Goal: Task Accomplishment & Management: Manage account settings

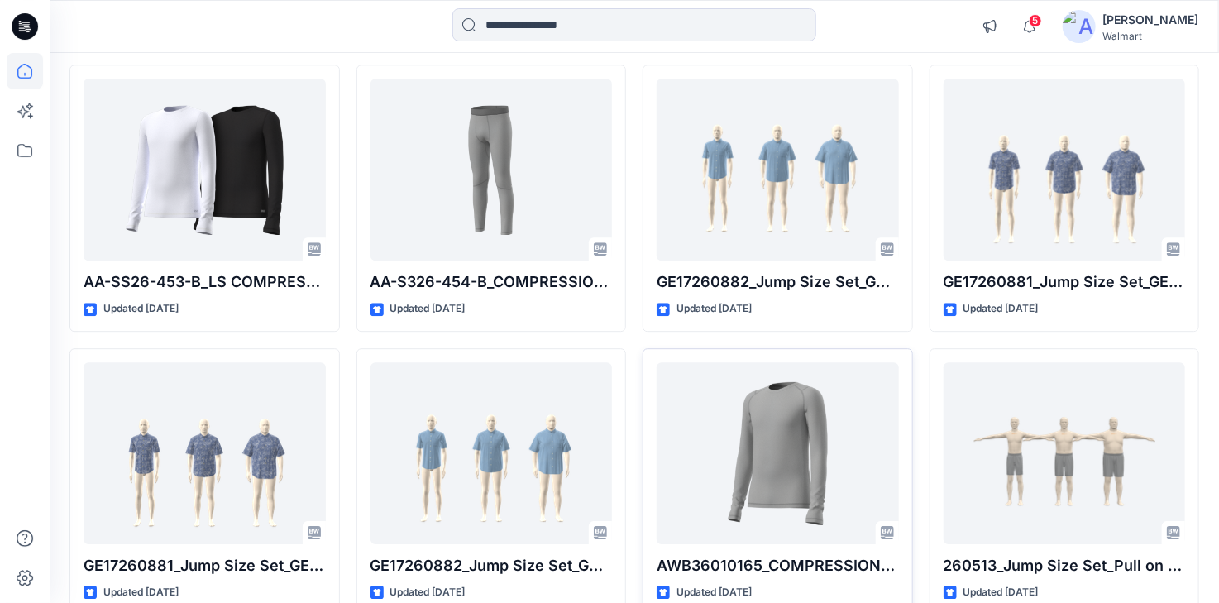
scroll to position [2183, 0]
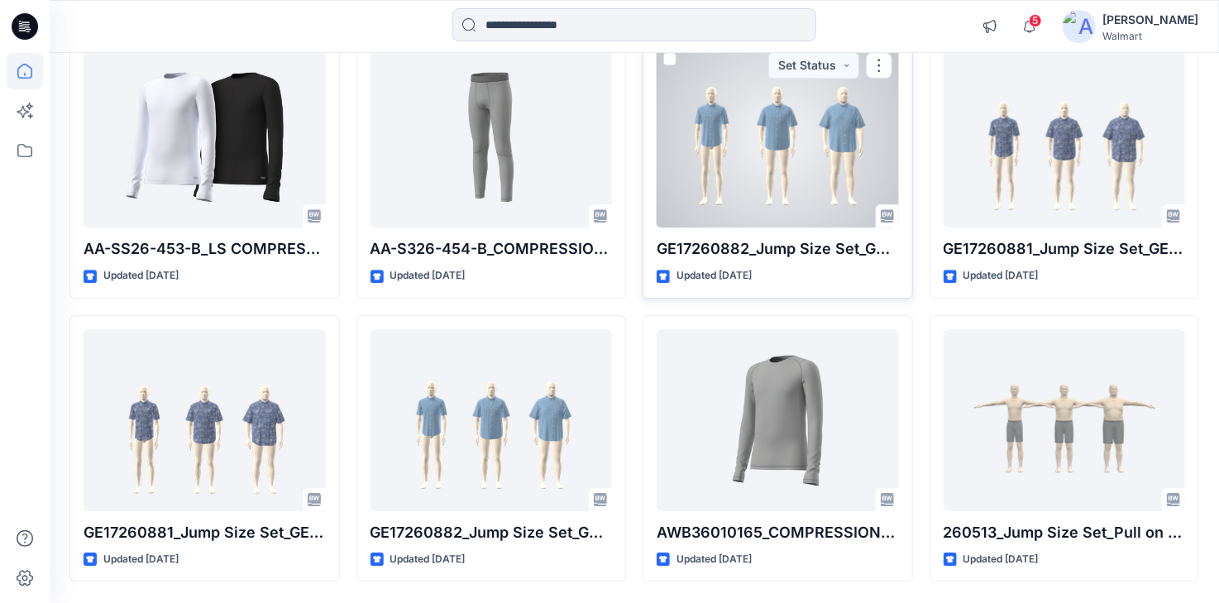
click at [794, 165] on div at bounding box center [778, 136] width 242 height 182
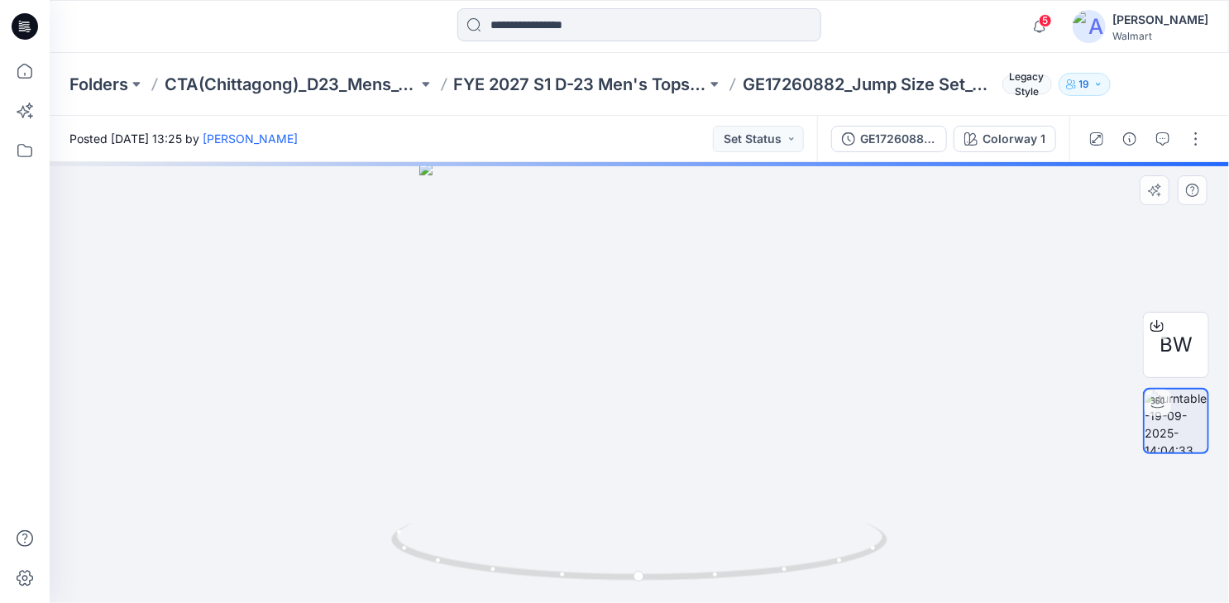
click at [1174, 423] on img at bounding box center [1175, 420] width 63 height 63
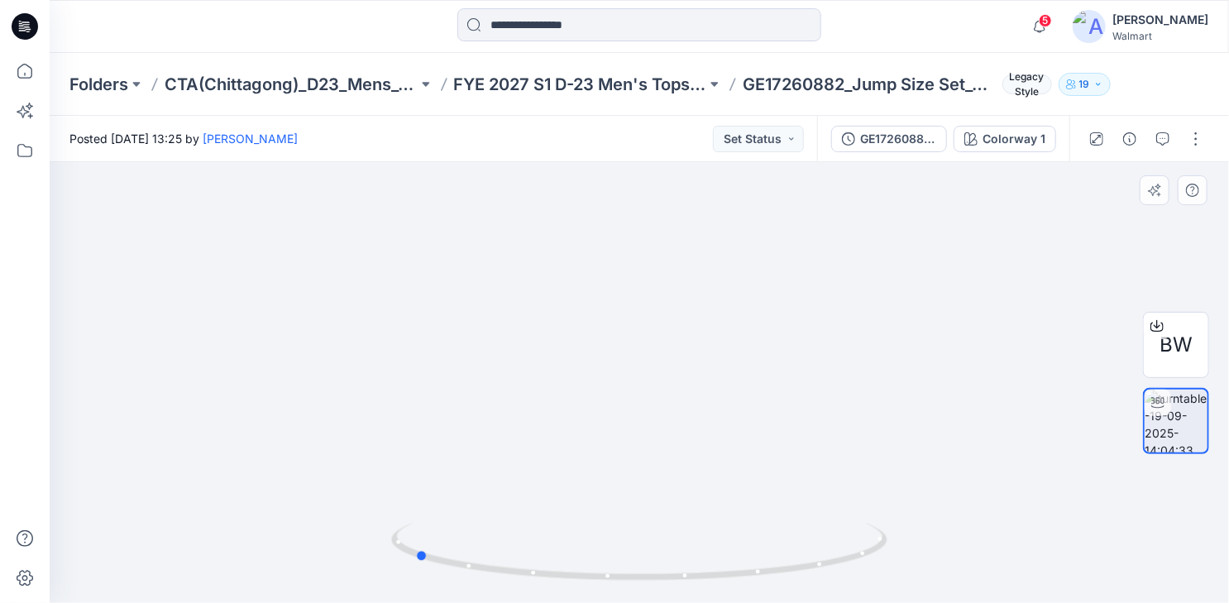
drag, startPoint x: 690, startPoint y: 582, endPoint x: 937, endPoint y: 523, distance: 254.1
click at [962, 538] on div at bounding box center [639, 382] width 1179 height 441
drag, startPoint x: 728, startPoint y: 580, endPoint x: 901, endPoint y: 547, distance: 176.8
click at [901, 547] on div at bounding box center [639, 382] width 1179 height 441
drag, startPoint x: 675, startPoint y: 580, endPoint x: 761, endPoint y: 571, distance: 86.5
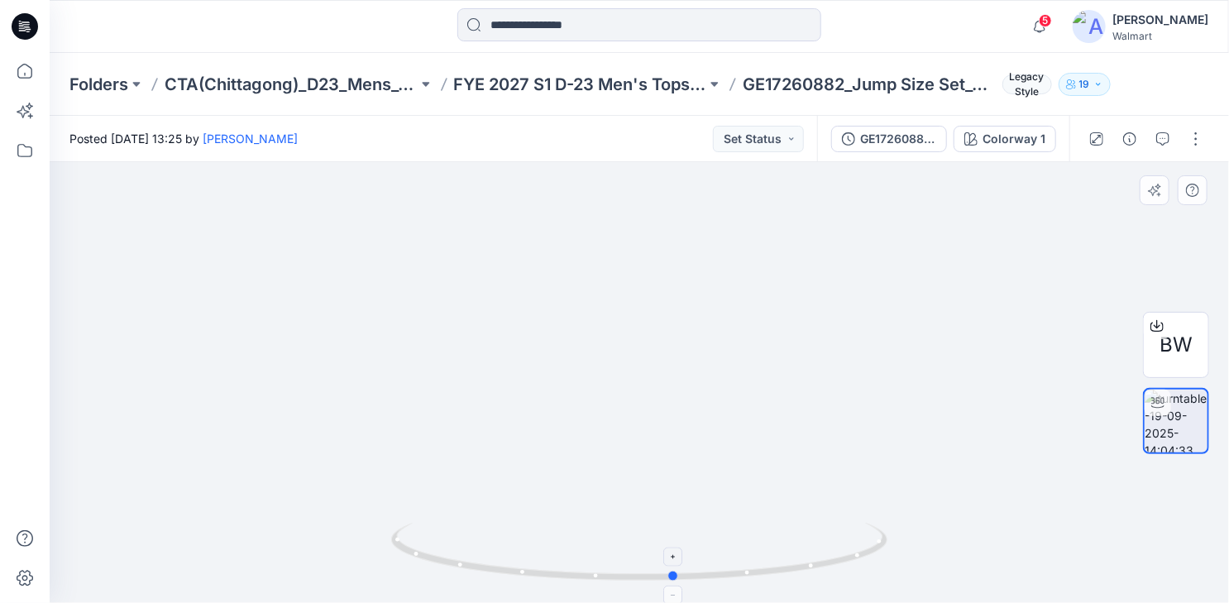
click at [761, 571] on icon at bounding box center [641, 554] width 500 height 62
drag, startPoint x: 742, startPoint y: 580, endPoint x: 764, endPoint y: 563, distance: 27.8
click at [764, 563] on icon at bounding box center [641, 554] width 500 height 62
drag, startPoint x: 695, startPoint y: 580, endPoint x: 810, endPoint y: 572, distance: 115.2
click at [810, 572] on icon at bounding box center [641, 554] width 500 height 62
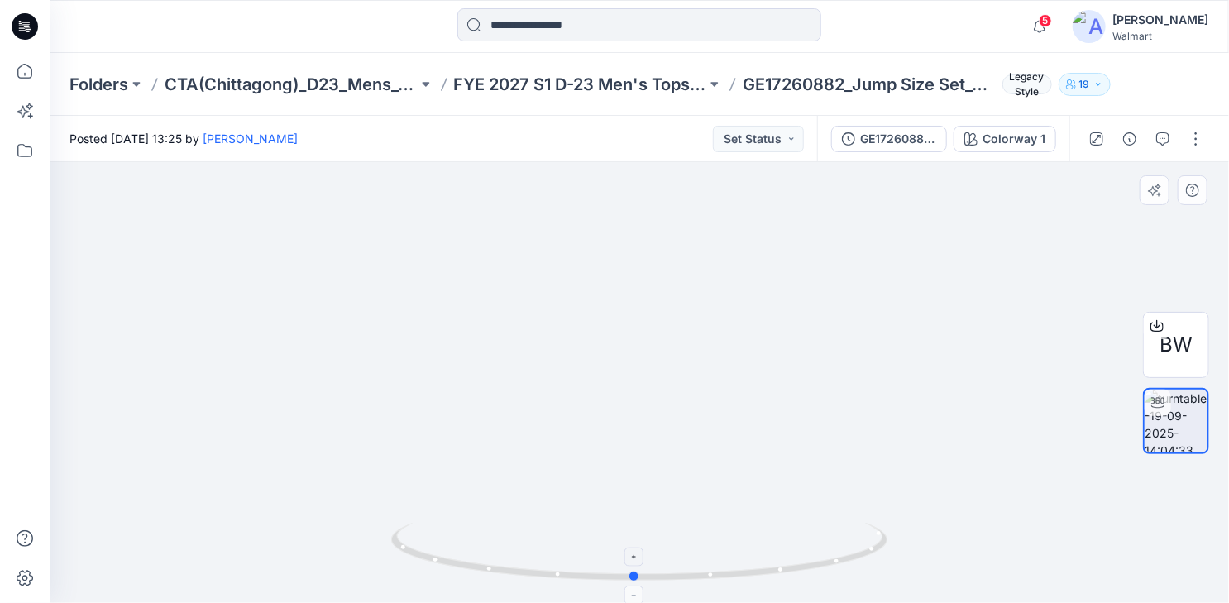
drag, startPoint x: 624, startPoint y: 580, endPoint x: 852, endPoint y: 559, distance: 229.2
click at [852, 559] on icon at bounding box center [641, 554] width 500 height 62
click at [1158, 327] on icon at bounding box center [1156, 325] width 13 height 13
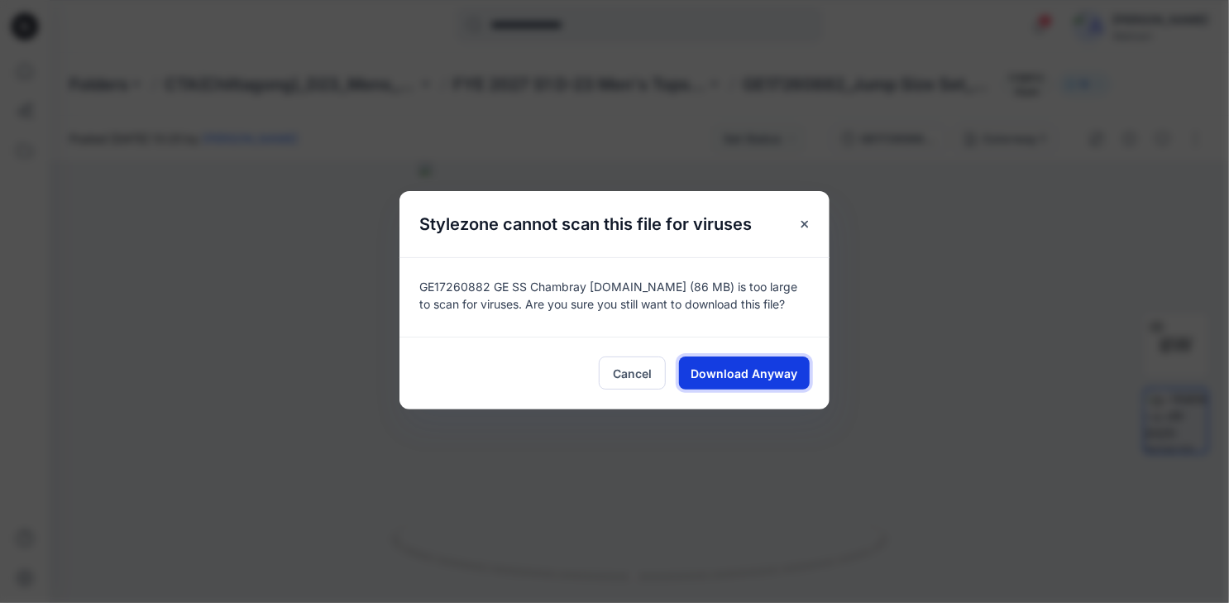
click at [717, 380] on span "Download Anyway" at bounding box center [744, 373] width 107 height 17
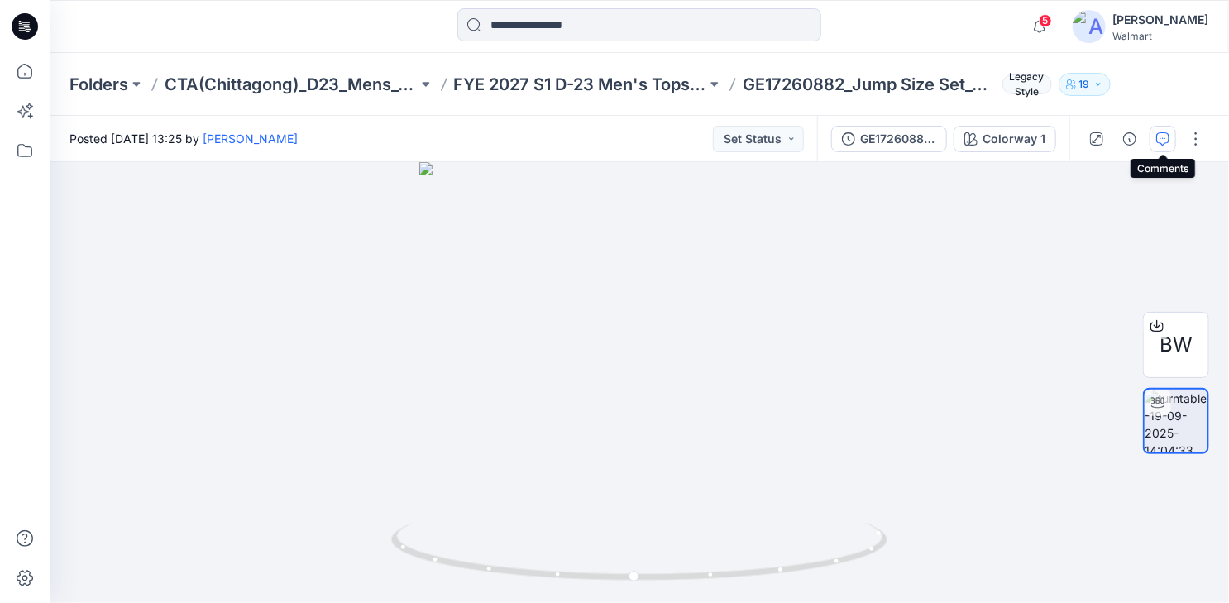
click at [1163, 136] on icon "button" at bounding box center [1162, 138] width 13 height 13
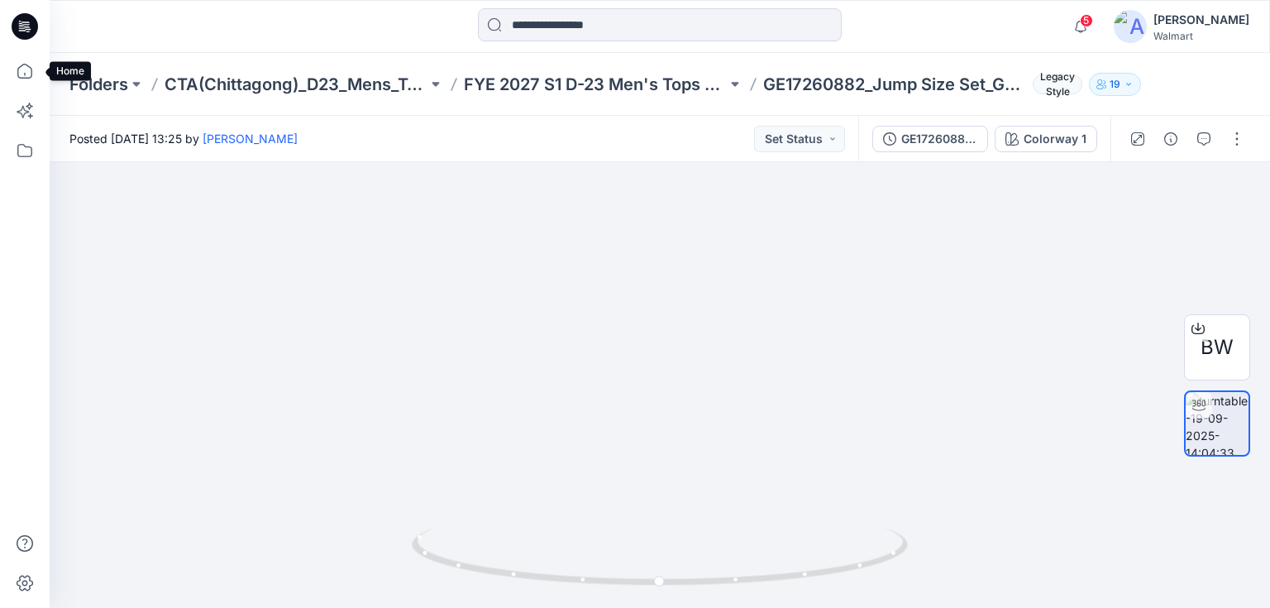
drag, startPoint x: 26, startPoint y: 72, endPoint x: 50, endPoint y: 90, distance: 29.4
click at [28, 74] on icon at bounding box center [25, 71] width 36 height 36
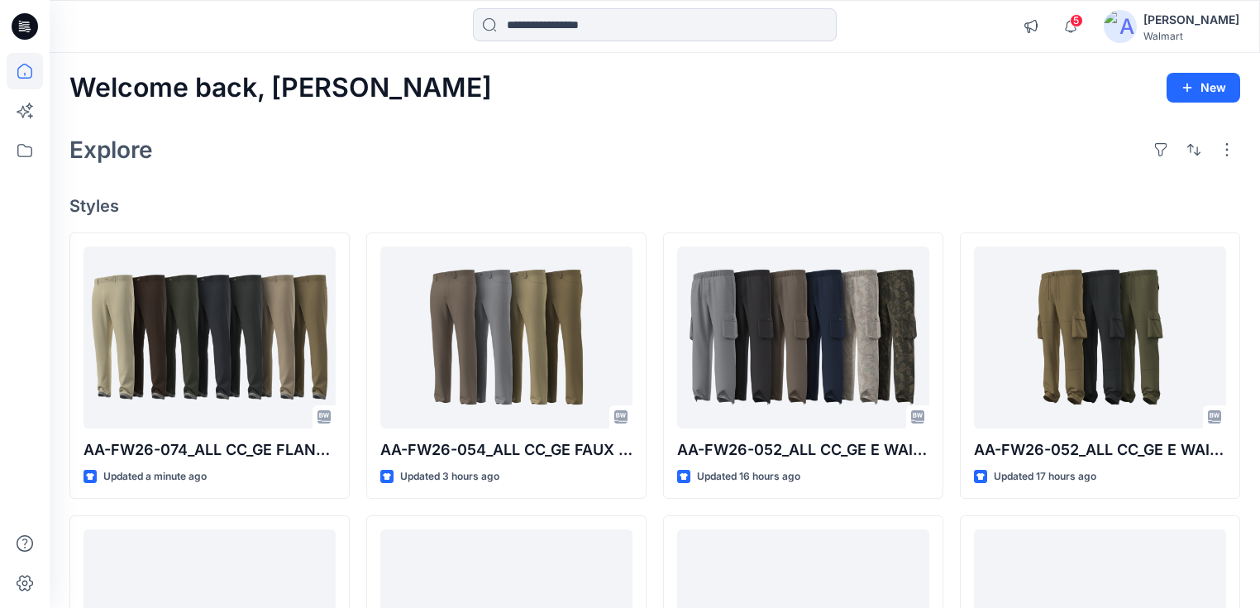
click at [1205, 21] on div "[PERSON_NAME]" at bounding box center [1192, 20] width 96 height 20
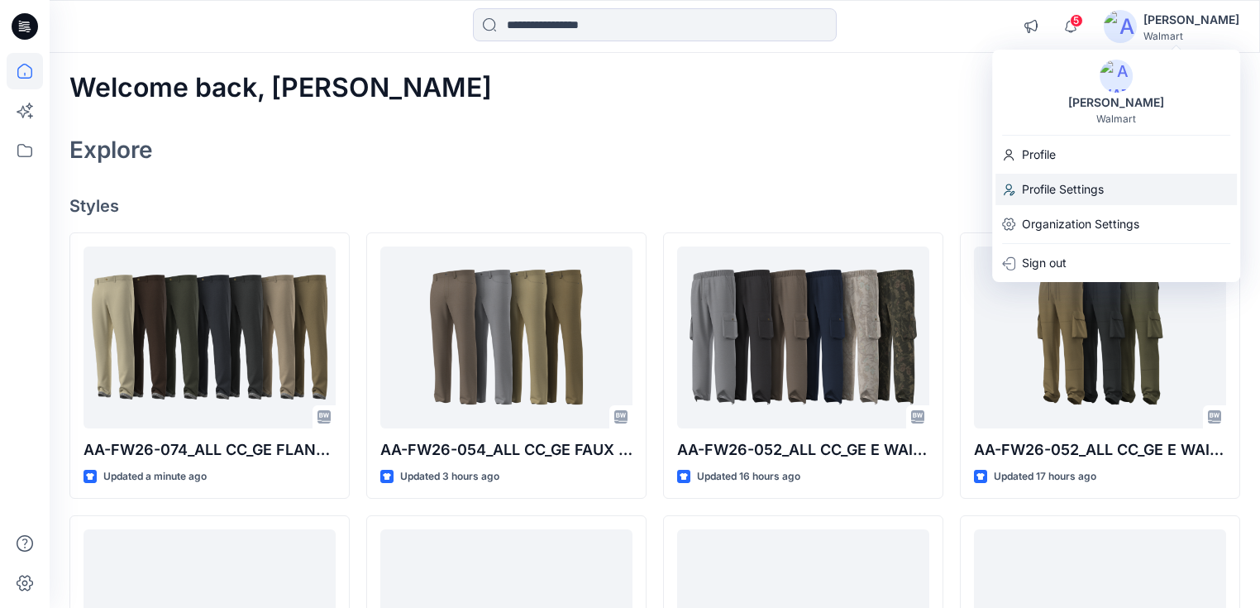
click at [1051, 186] on p "Profile Settings" at bounding box center [1063, 189] width 82 height 31
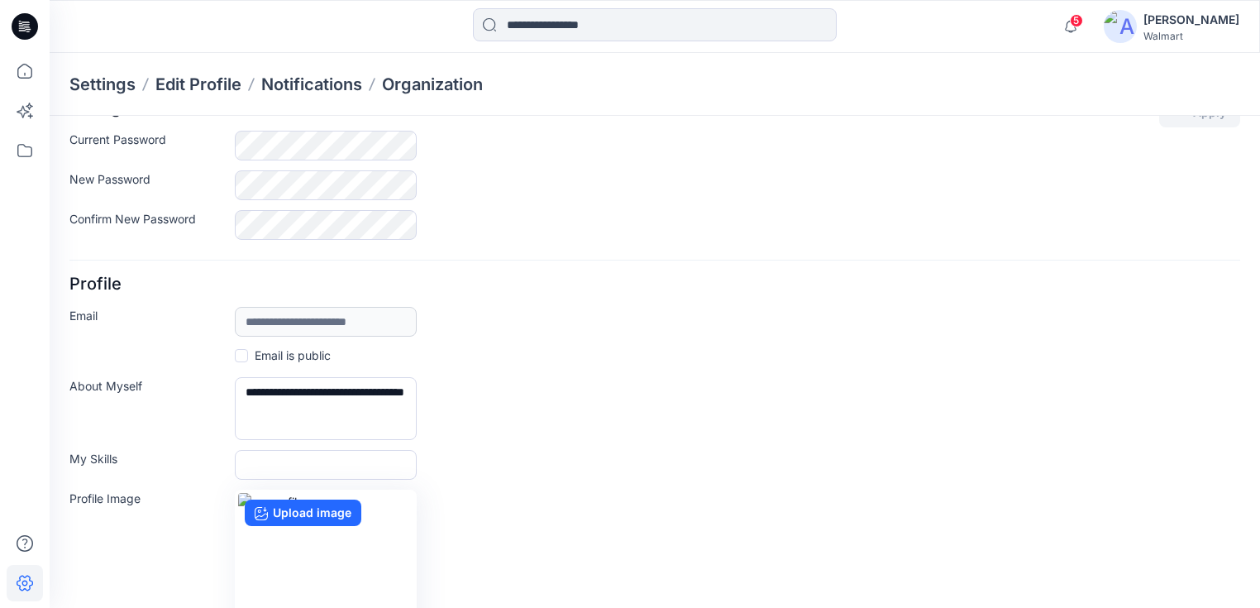
scroll to position [26, 0]
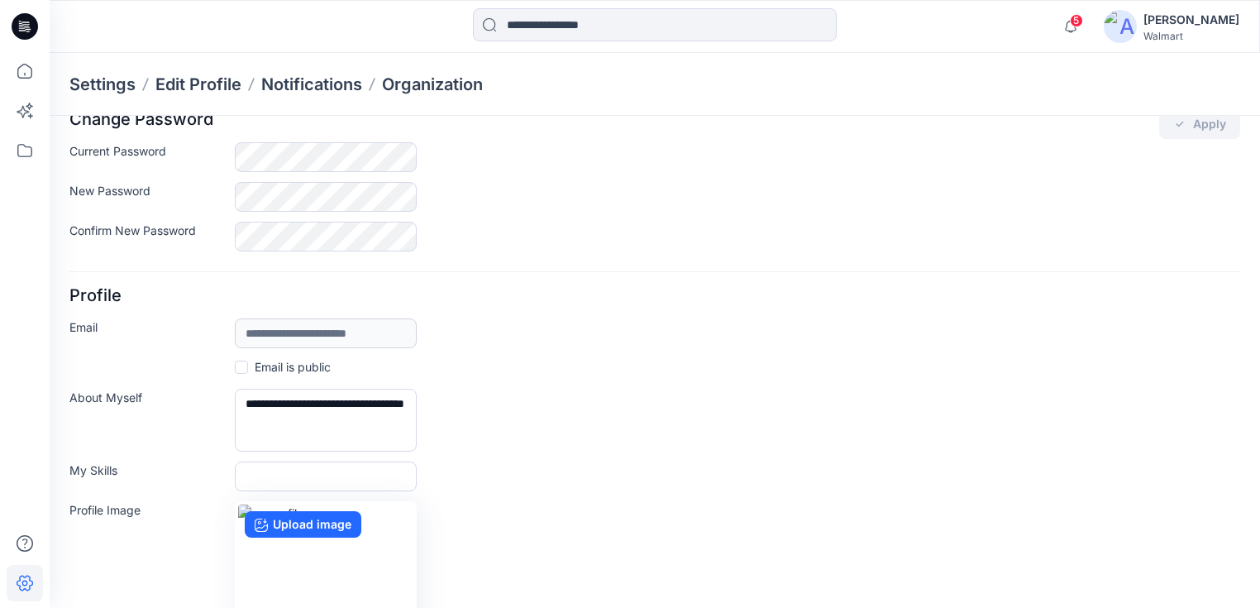
drag, startPoint x: 1171, startPoint y: 17, endPoint x: 1158, endPoint y: 49, distance: 33.8
click at [1171, 17] on div "[PERSON_NAME]" at bounding box center [1192, 20] width 96 height 20
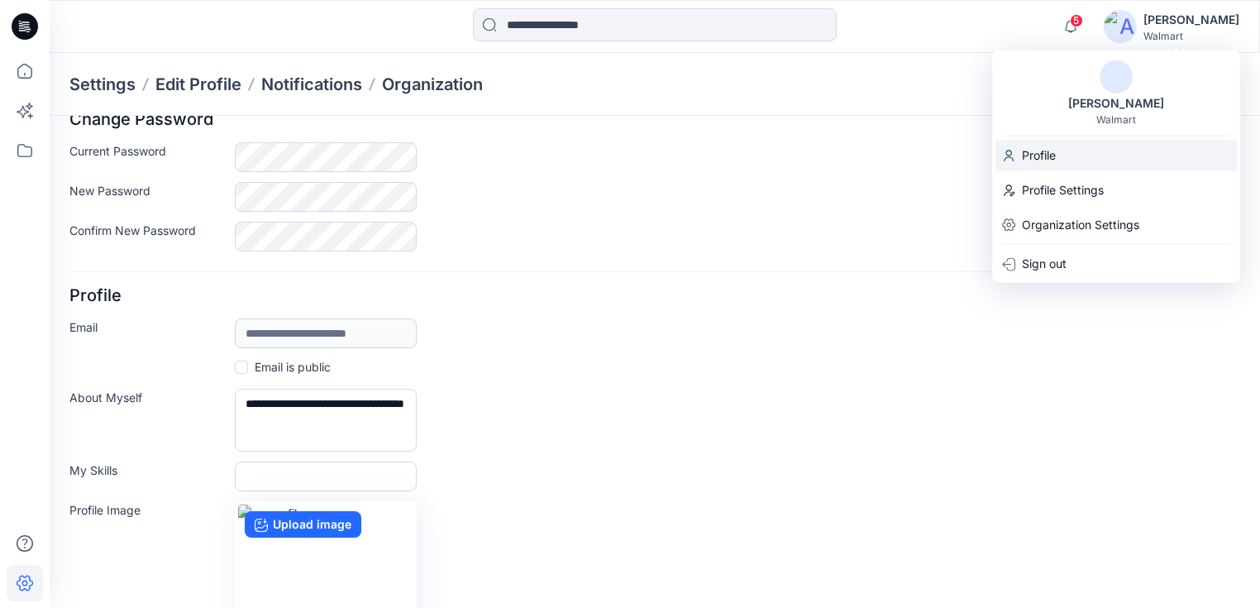
click at [1046, 149] on p "Profile" at bounding box center [1039, 155] width 34 height 31
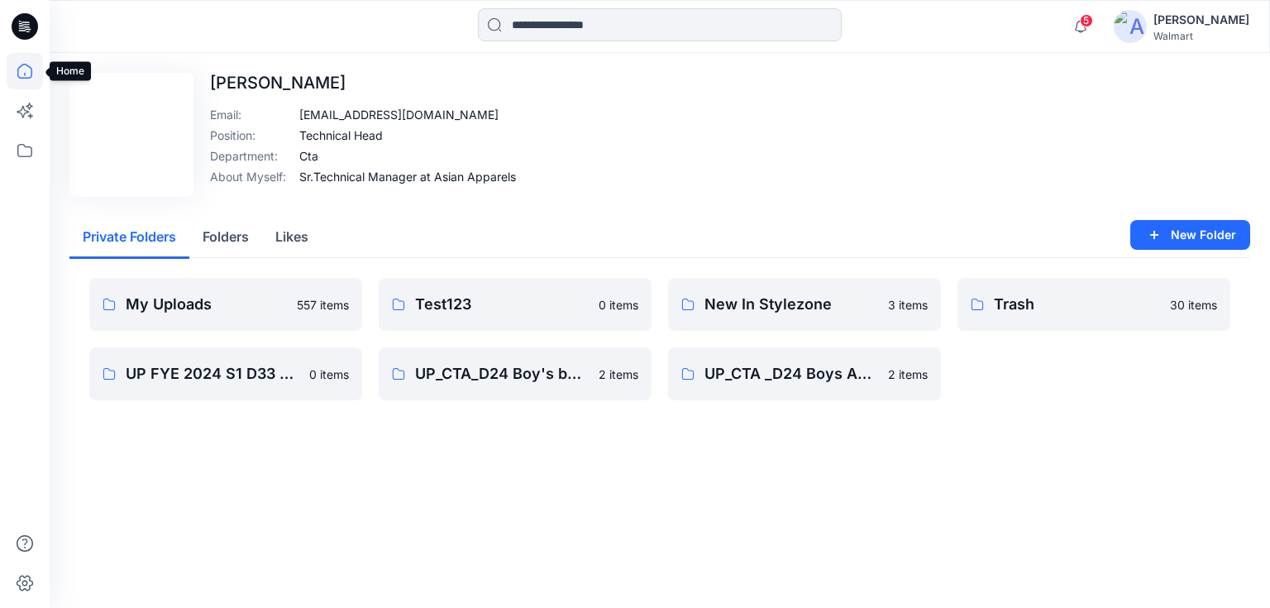
click at [24, 69] on icon at bounding box center [25, 71] width 36 height 36
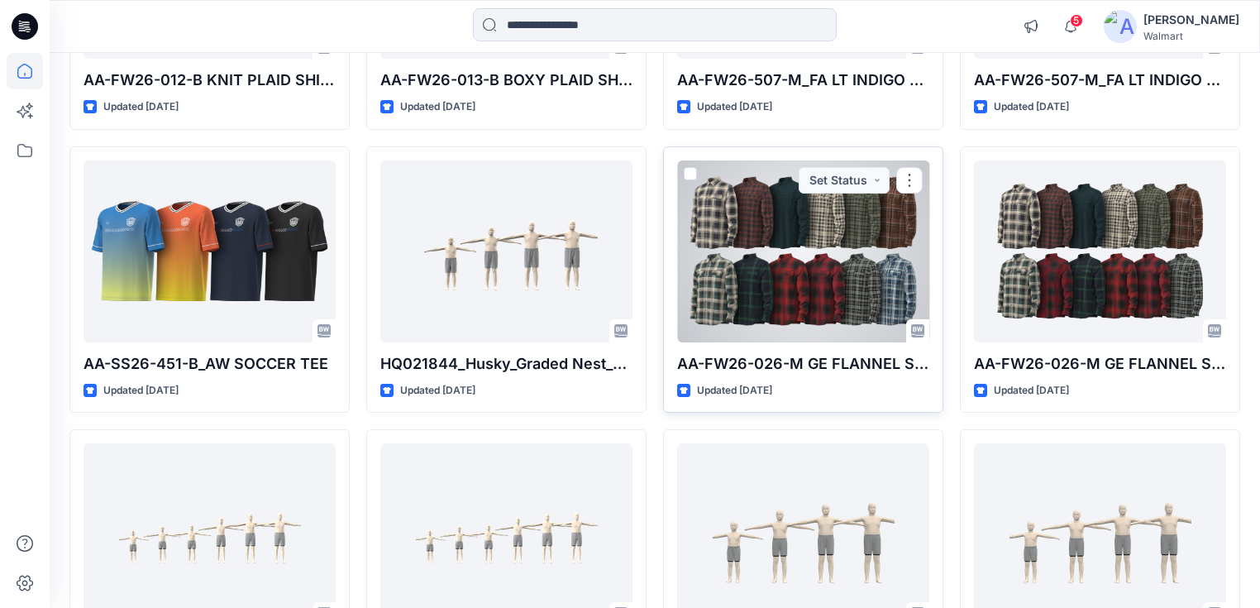
scroll to position [1186, 0]
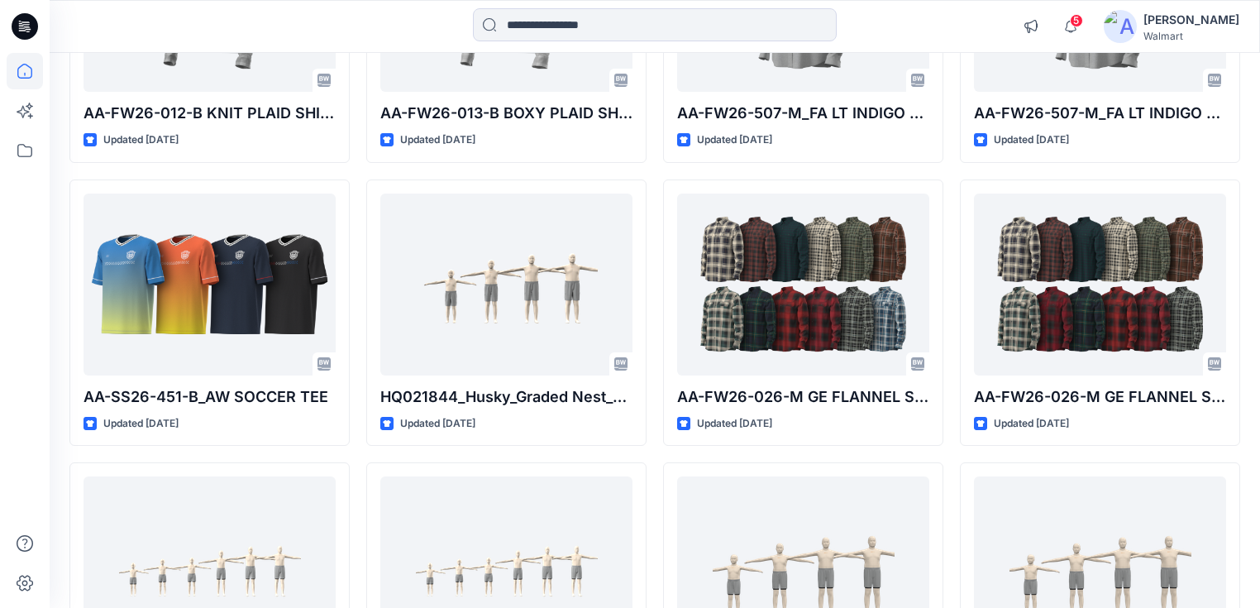
click at [1164, 21] on div "[PERSON_NAME]" at bounding box center [1192, 20] width 96 height 20
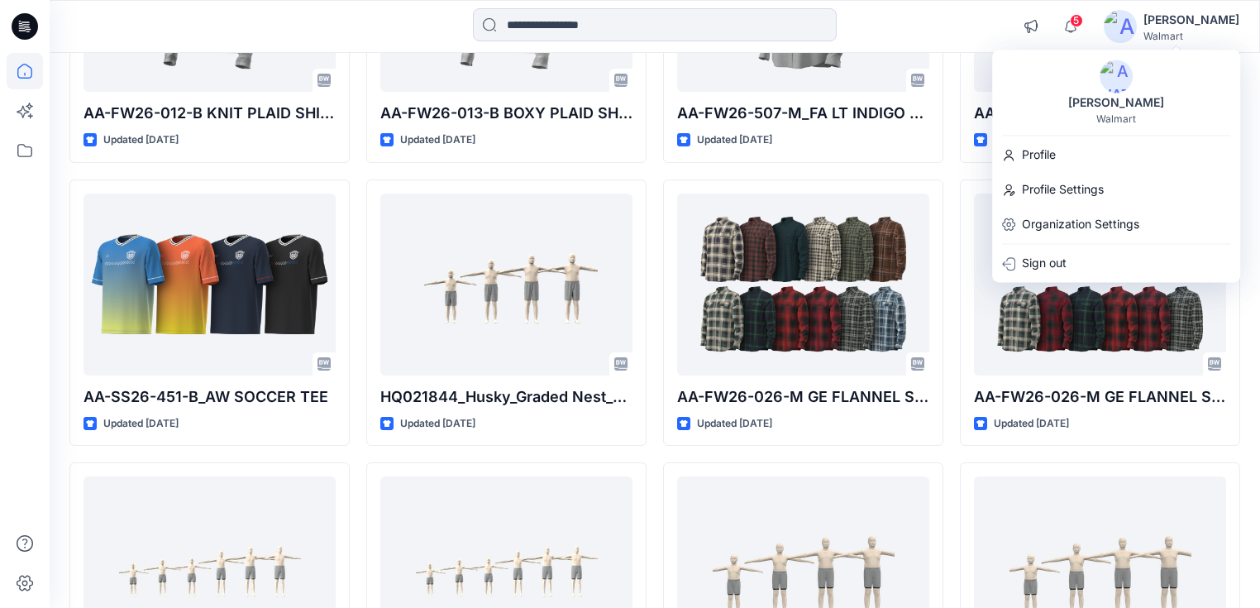
drag, startPoint x: 1028, startPoint y: 67, endPoint x: 1180, endPoint y: 5, distance: 164.3
click at [1028, 67] on div "[PERSON_NAME]" at bounding box center [1116, 92] width 248 height 65
